Goal: Task Accomplishment & Management: Manage account settings

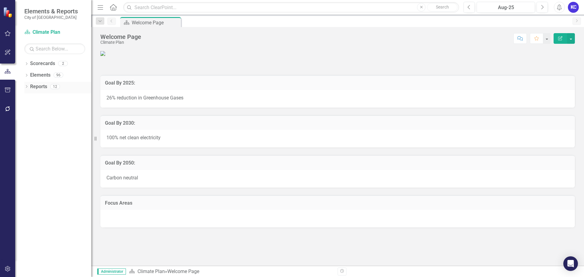
click at [26, 86] on icon "Dropdown" at bounding box center [26, 86] width 4 height 3
click at [50, 164] on link "Action Action" at bounding box center [44, 165] width 22 height 7
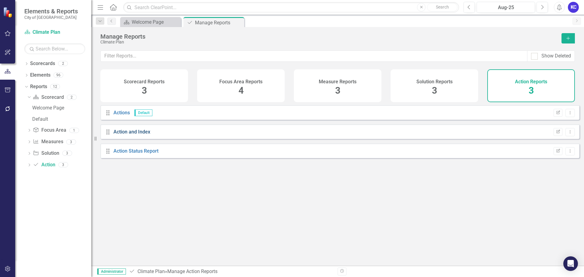
click at [127, 135] on link "Action and Index" at bounding box center [131, 132] width 37 height 6
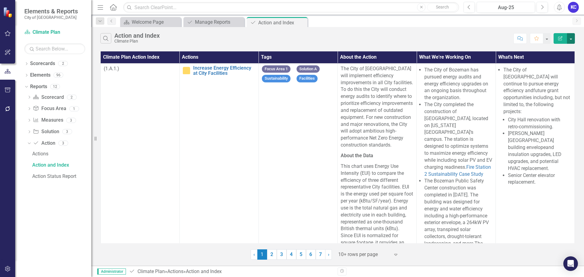
click at [568, 40] on button "button" at bounding box center [571, 38] width 8 height 11
click at [558, 48] on link "Edit Report Edit Report" at bounding box center [551, 49] width 48 height 11
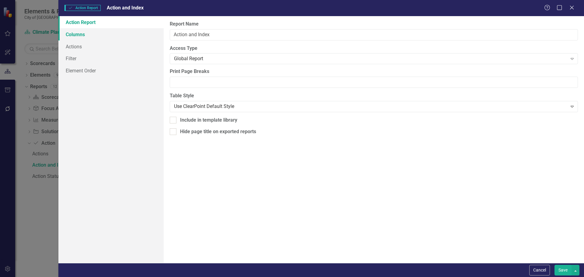
click at [109, 36] on link "Columns" at bounding box center [110, 34] width 105 height 12
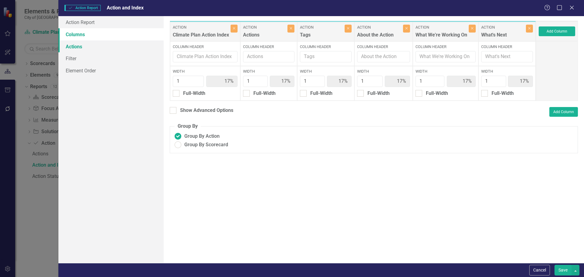
click at [78, 49] on link "Actions" at bounding box center [110, 46] width 105 height 12
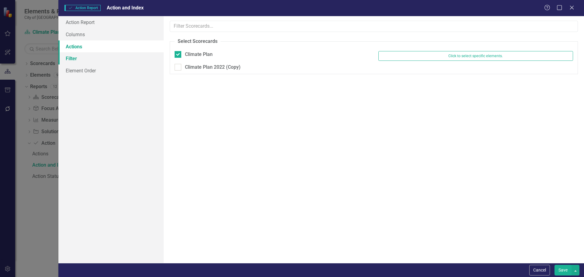
click at [78, 59] on link "Filter" at bounding box center [110, 58] width 105 height 12
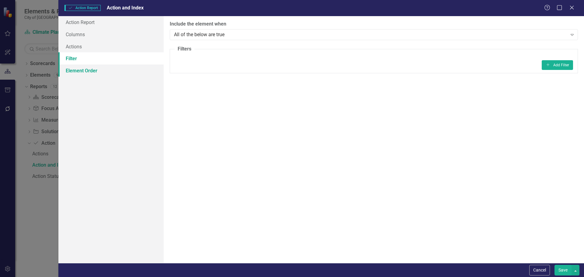
click at [87, 74] on link "Element Order" at bounding box center [110, 70] width 105 height 12
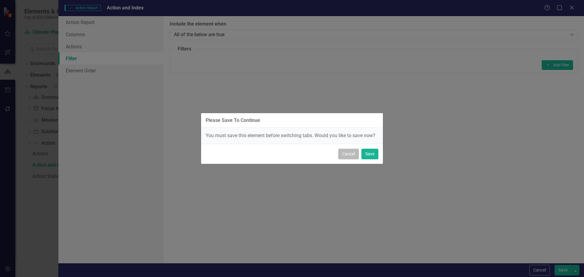
click at [345, 154] on button "Cancel" at bounding box center [348, 154] width 21 height 11
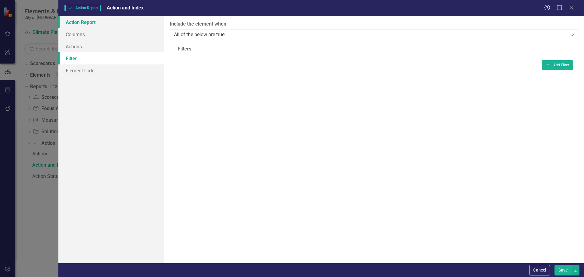
click at [84, 24] on link "Action Report" at bounding box center [110, 22] width 105 height 12
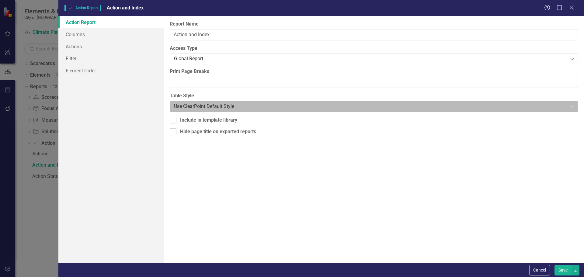
click at [218, 107] on div at bounding box center [369, 107] width 390 height 8
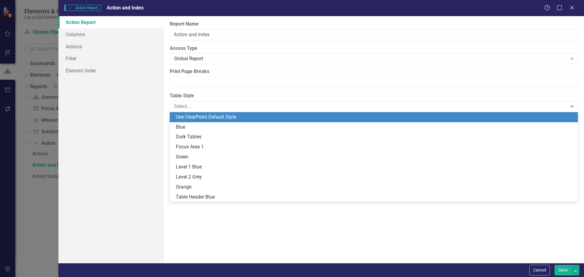
click at [139, 176] on div "Action Report Columns Actions Filter Element Order" at bounding box center [110, 139] width 105 height 247
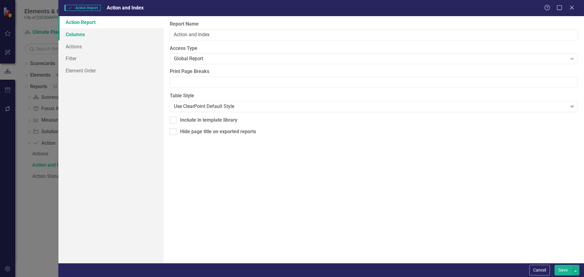
click at [66, 31] on link "Columns" at bounding box center [110, 34] width 105 height 12
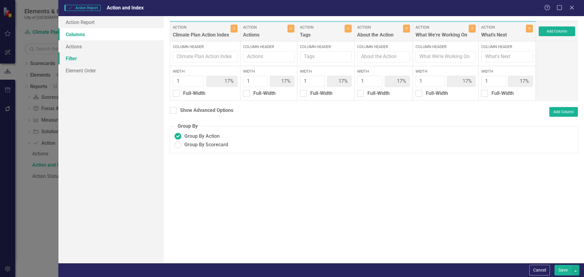
drag, startPoint x: 93, startPoint y: 60, endPoint x: 104, endPoint y: 64, distance: 11.6
click at [93, 59] on link "Filter" at bounding box center [110, 58] width 105 height 12
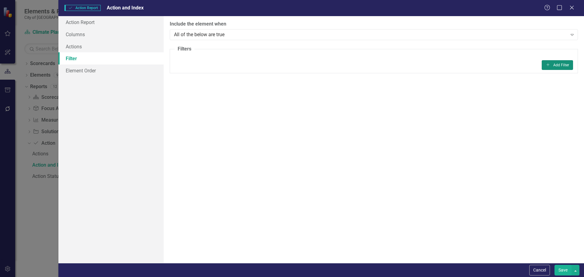
click at [564, 65] on button "Add Add Filter" at bounding box center [557, 65] width 31 height 10
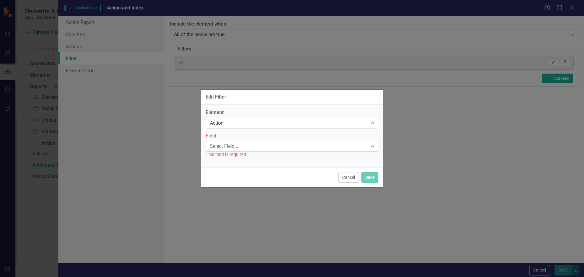
click at [353, 148] on div "Select Field..." at bounding box center [289, 146] width 158 height 7
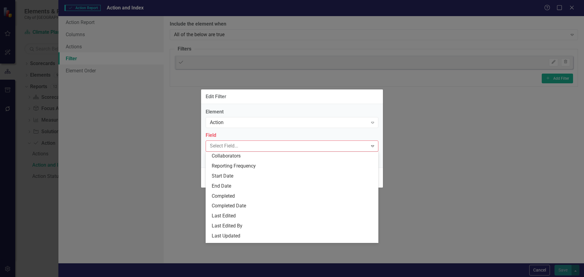
scroll to position [138, 0]
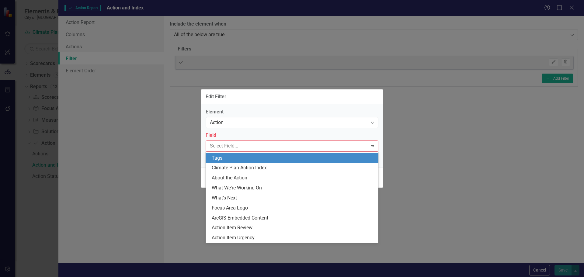
click at [236, 159] on div "Tags" at bounding box center [293, 158] width 163 height 7
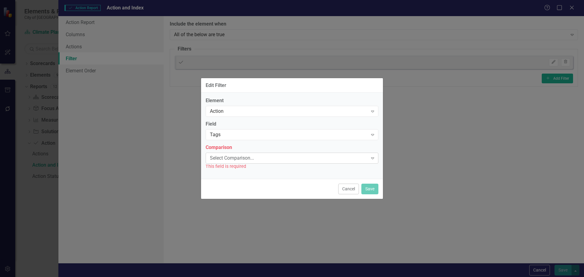
click at [276, 156] on div "Select Comparison..." at bounding box center [289, 158] width 158 height 7
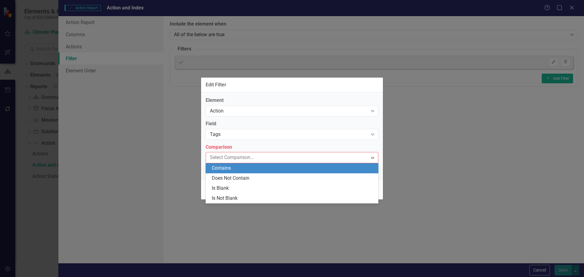
click at [232, 170] on div "Contains" at bounding box center [293, 168] width 163 height 7
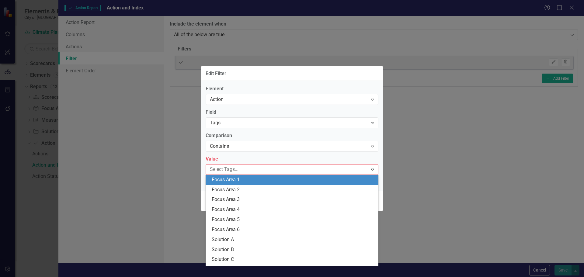
click at [301, 171] on div at bounding box center [287, 169] width 160 height 8
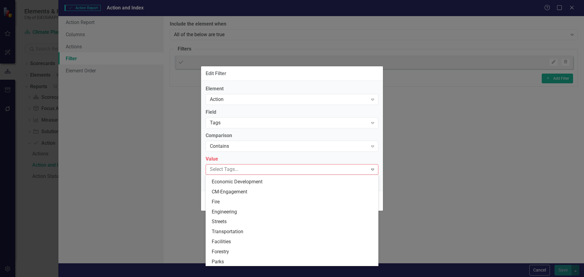
scroll to position [197, 0]
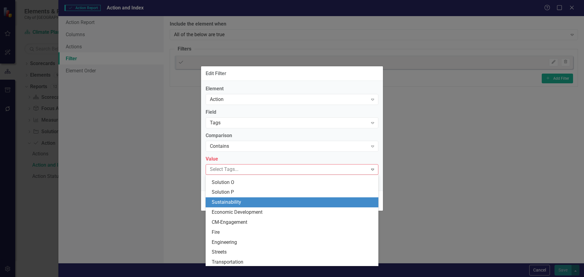
click at [280, 199] on div "Sustainability" at bounding box center [292, 202] width 173 height 10
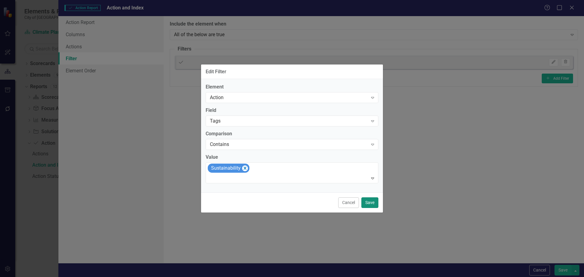
click at [370, 203] on button "Save" at bounding box center [369, 202] width 17 height 11
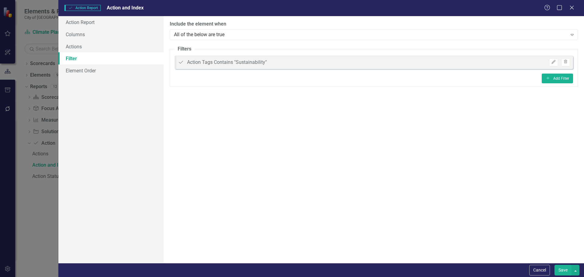
click at [558, 267] on button "Save" at bounding box center [563, 270] width 17 height 11
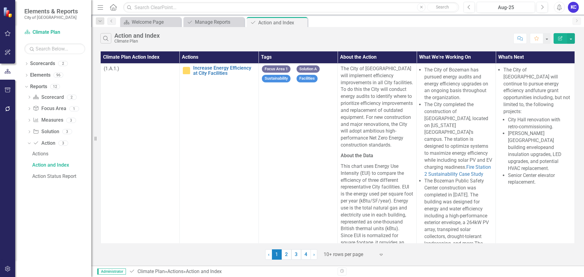
click at [365, 258] on div at bounding box center [350, 255] width 52 height 8
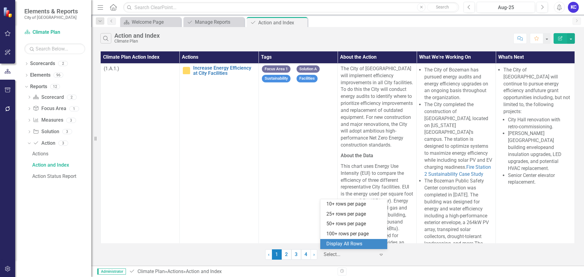
click at [338, 243] on div "Display All Rows" at bounding box center [354, 244] width 57 height 7
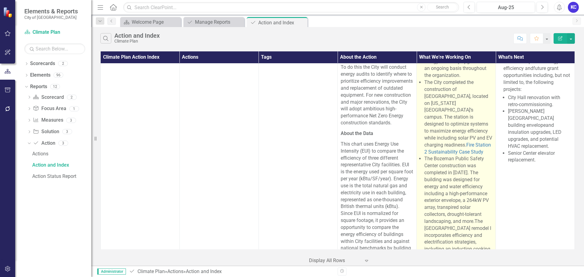
scroll to position [0, 0]
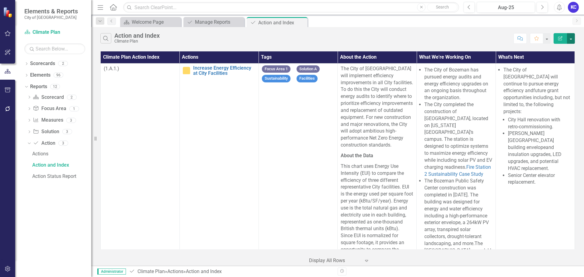
click at [569, 41] on button "button" at bounding box center [571, 38] width 8 height 11
click at [555, 71] on link "Excel Export to Excel" at bounding box center [551, 73] width 48 height 11
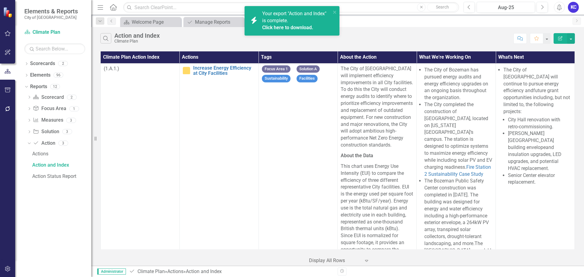
click at [301, 27] on link "Click here to download." at bounding box center [287, 28] width 51 height 6
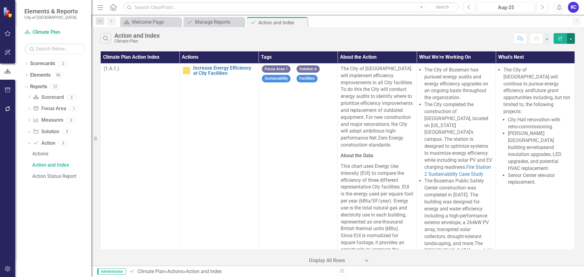
click at [571, 41] on button "button" at bounding box center [571, 38] width 8 height 11
click at [546, 51] on link "Edit Report Edit Report" at bounding box center [551, 49] width 48 height 11
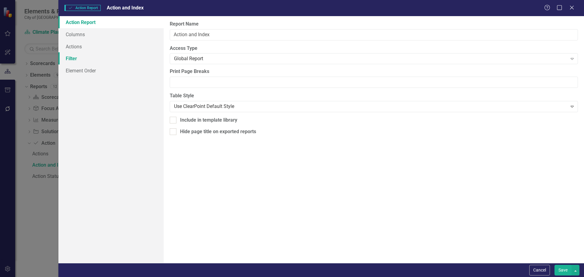
click at [111, 57] on link "Filter" at bounding box center [110, 58] width 105 height 12
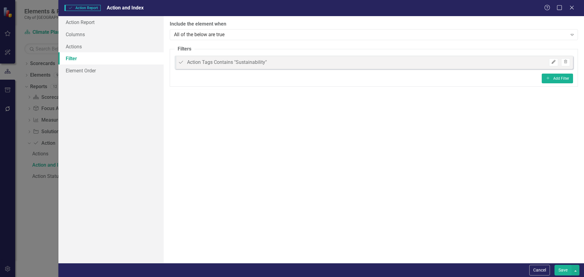
click at [554, 62] on icon "Edit" at bounding box center [553, 62] width 5 height 4
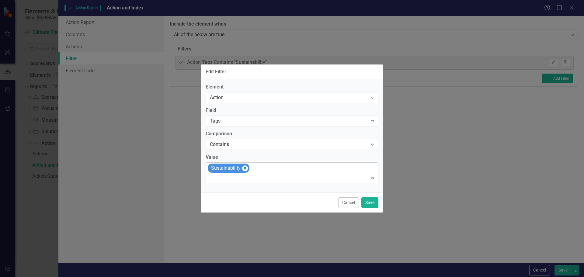
click at [372, 181] on icon "Expand" at bounding box center [373, 178] width 6 height 5
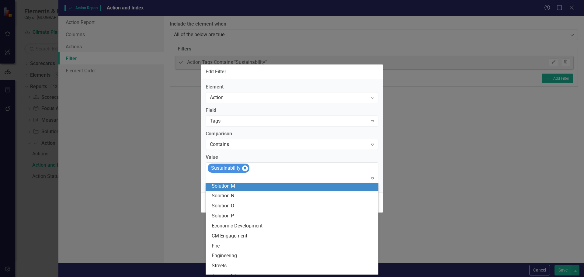
scroll to position [183, 0]
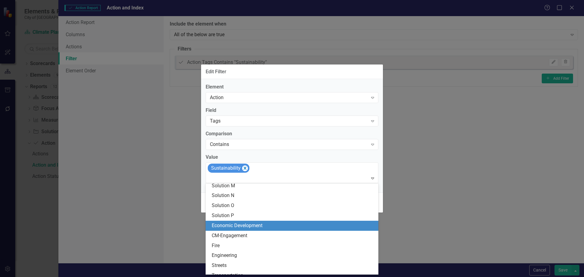
click at [258, 227] on span "Economic Development" at bounding box center [237, 226] width 51 height 6
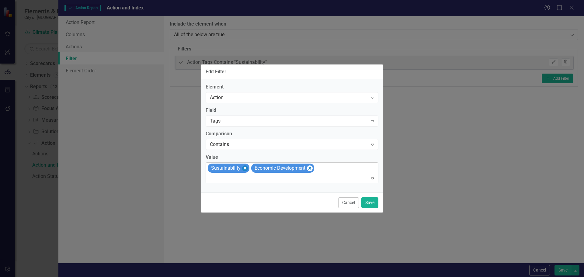
click at [244, 168] on icon "Remove [object Object]" at bounding box center [245, 169] width 6 height 8
click at [370, 201] on button "Save" at bounding box center [369, 202] width 17 height 11
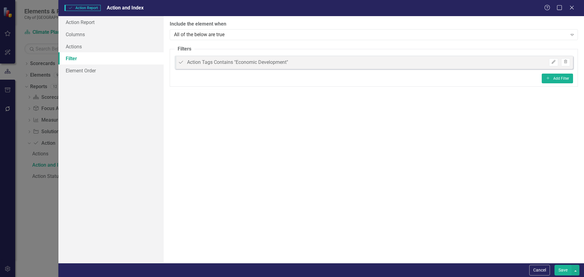
click at [565, 270] on button "Save" at bounding box center [563, 270] width 17 height 11
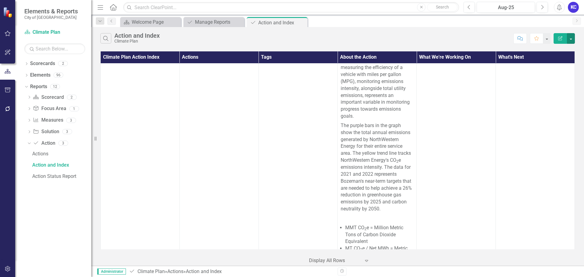
scroll to position [1339, 0]
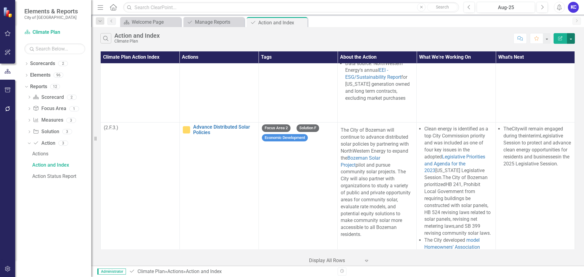
click at [573, 35] on button "button" at bounding box center [571, 38] width 8 height 11
click at [570, 71] on link "Excel Export to Excel" at bounding box center [551, 73] width 48 height 11
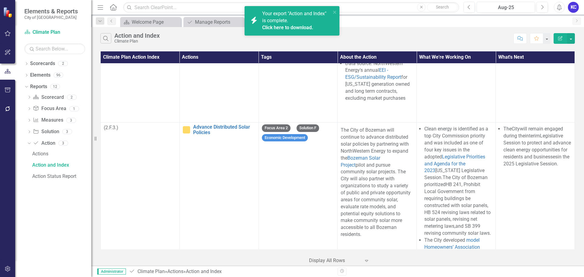
click at [304, 27] on link "Click here to download." at bounding box center [287, 28] width 51 height 6
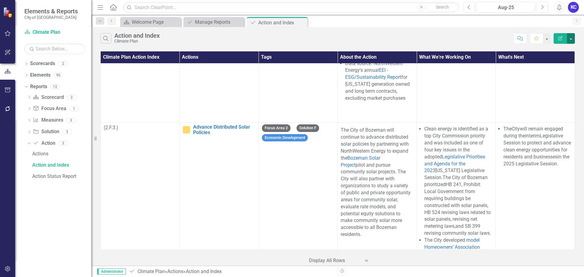
click at [570, 37] on button "button" at bounding box center [571, 38] width 8 height 11
click at [548, 49] on link "Edit Report Edit Report" at bounding box center [551, 49] width 48 height 11
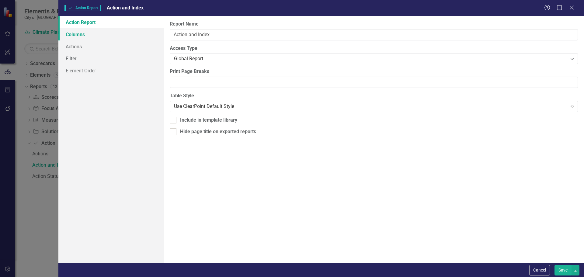
click at [85, 37] on link "Columns" at bounding box center [110, 34] width 105 height 12
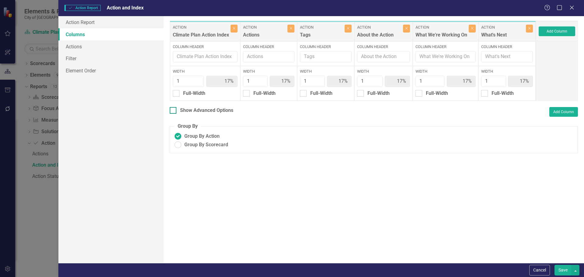
click at [173, 110] on input "Show Advanced Options" at bounding box center [172, 109] width 4 height 4
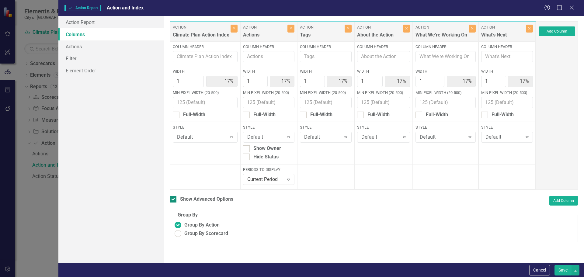
click at [175, 199] on div at bounding box center [173, 199] width 7 height 7
click at [174, 199] on input "Show Advanced Options" at bounding box center [172, 198] width 4 height 4
checkbox input "false"
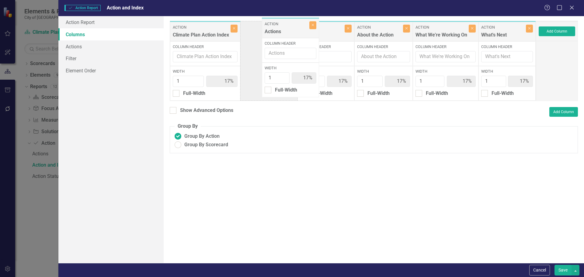
drag, startPoint x: 255, startPoint y: 34, endPoint x: 276, endPoint y: 30, distance: 21.9
click at [276, 30] on div "Action Climate Plan Action Index Close Column Header Width 1 17% Full-Width Act…" at bounding box center [353, 61] width 366 height 80
